Goal: Task Accomplishment & Management: Use online tool/utility

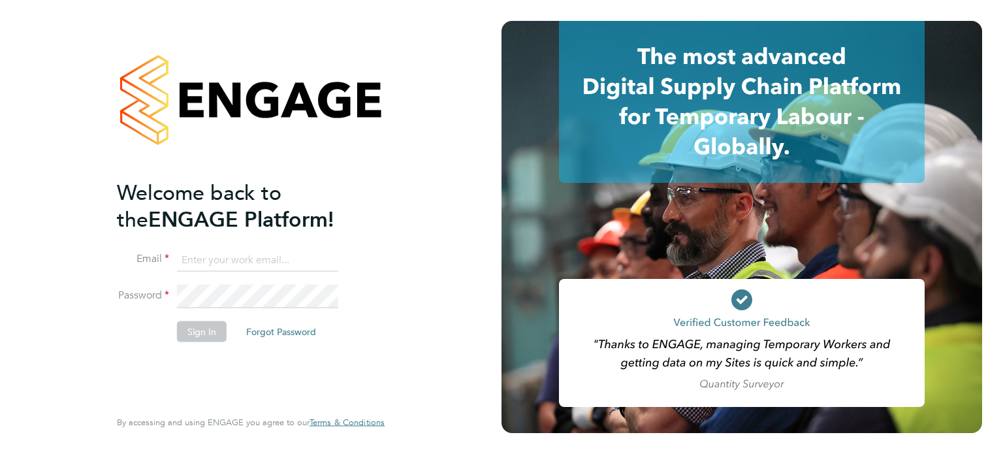
click at [187, 241] on ng-template "Welcome back to the ENGAGE Platform! Email Password Sign In Forgot Password" at bounding box center [244, 267] width 255 height 176
click at [207, 257] on input at bounding box center [257, 260] width 161 height 24
type input "[EMAIL_ADDRESS][DOMAIN_NAME]"
click at [198, 331] on button "Sign In" at bounding box center [202, 331] width 50 height 21
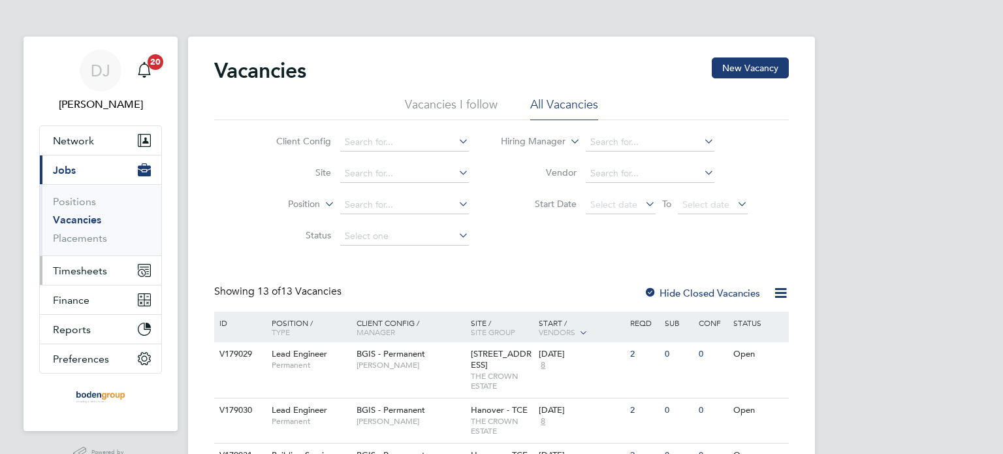
click at [84, 271] on span "Timesheets" at bounding box center [80, 270] width 54 height 12
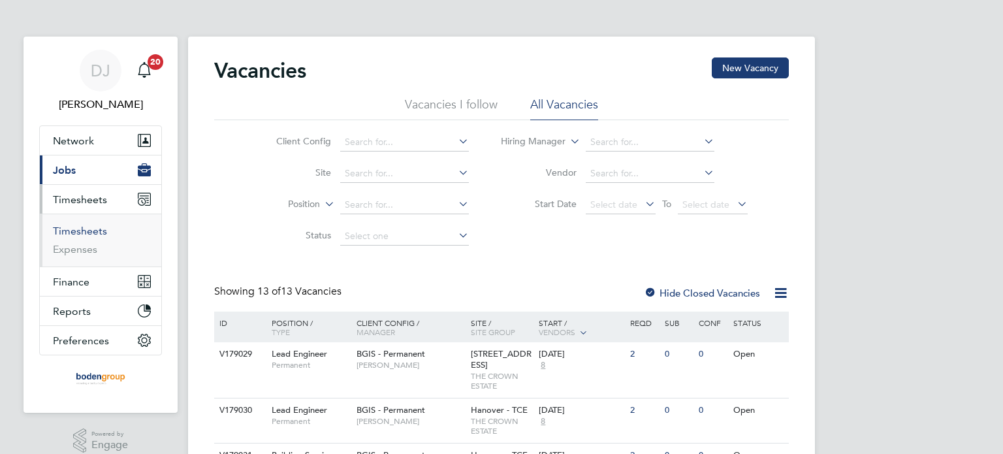
click at [78, 228] on link "Timesheets" at bounding box center [80, 231] width 54 height 12
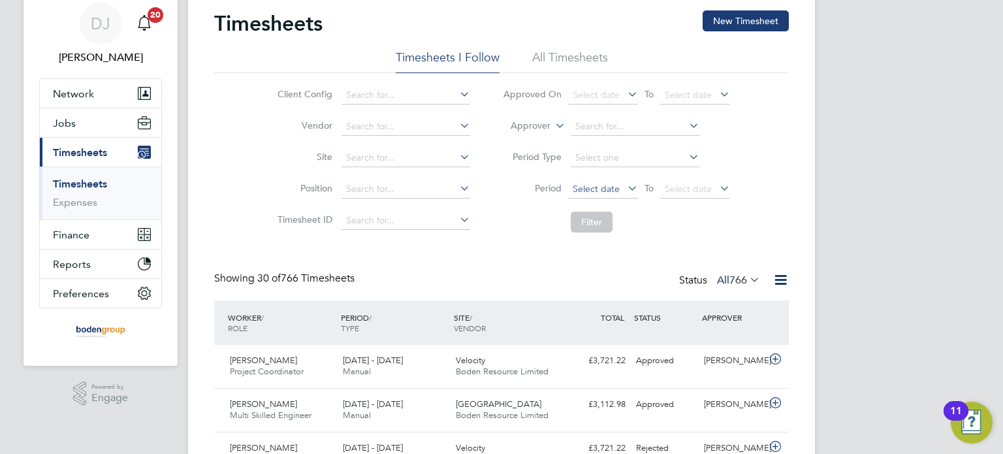
click at [619, 193] on span "Select date" at bounding box center [603, 190] width 70 height 18
